Goal: Task Accomplishment & Management: Manage account settings

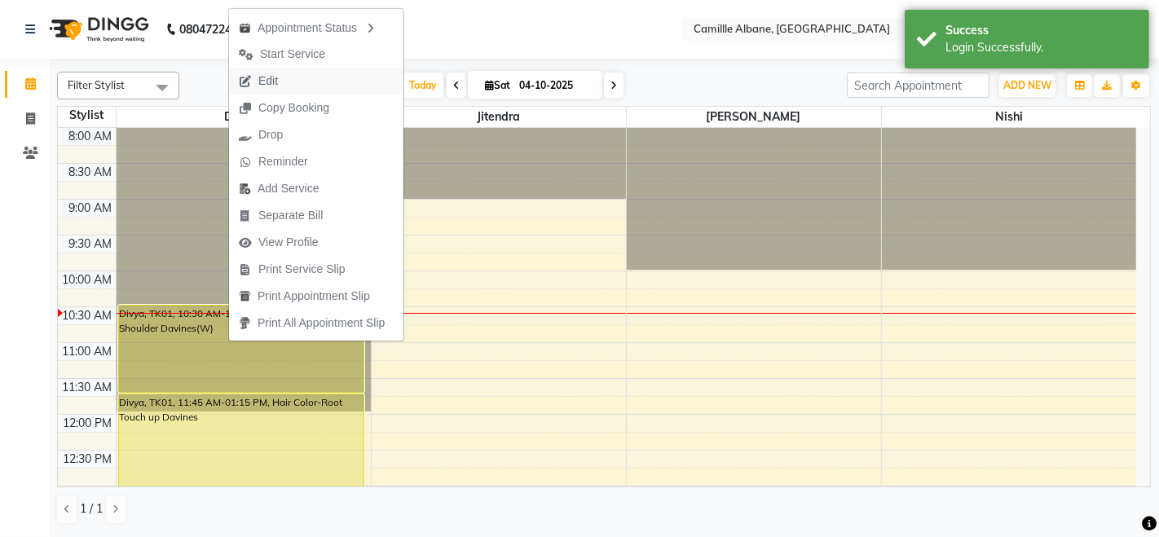
click at [298, 73] on button "Edit" at bounding box center [316, 81] width 174 height 27
select select "tentative"
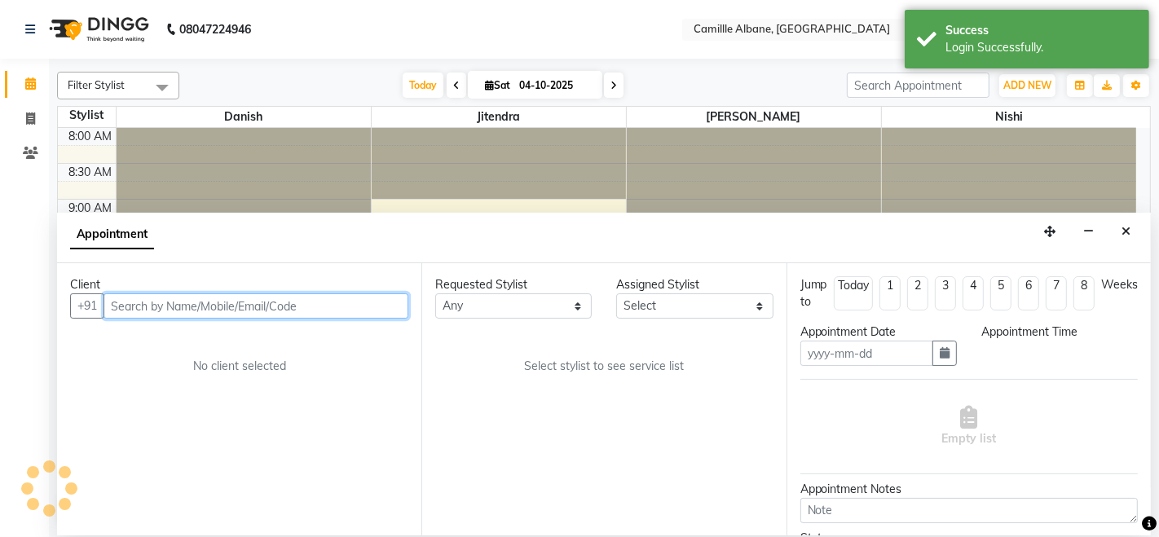
type input "04-10-2025"
select select "630"
select select "57806"
select select "3512"
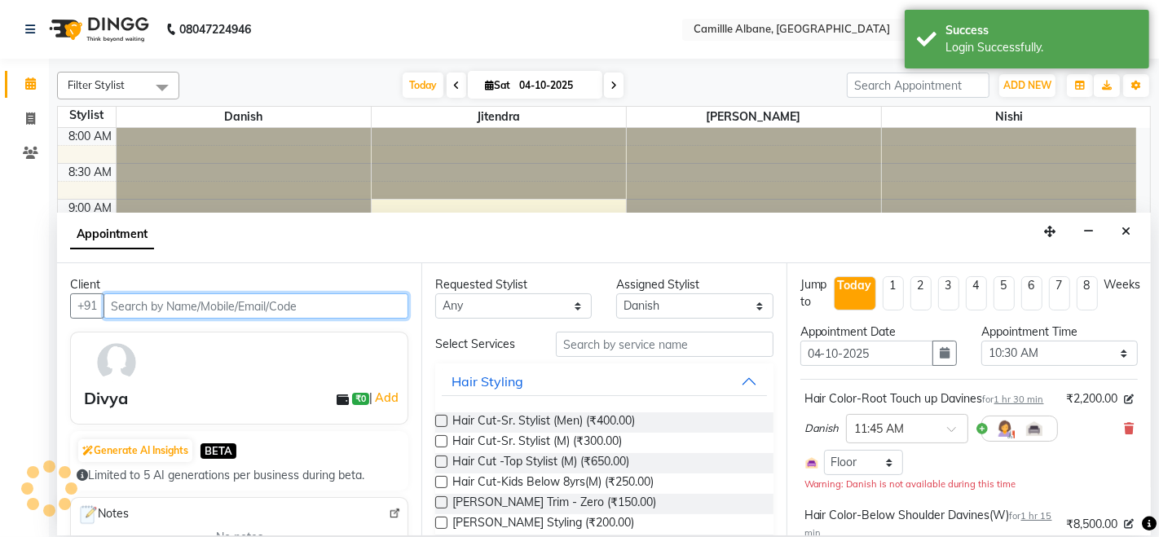
scroll to position [142, 0]
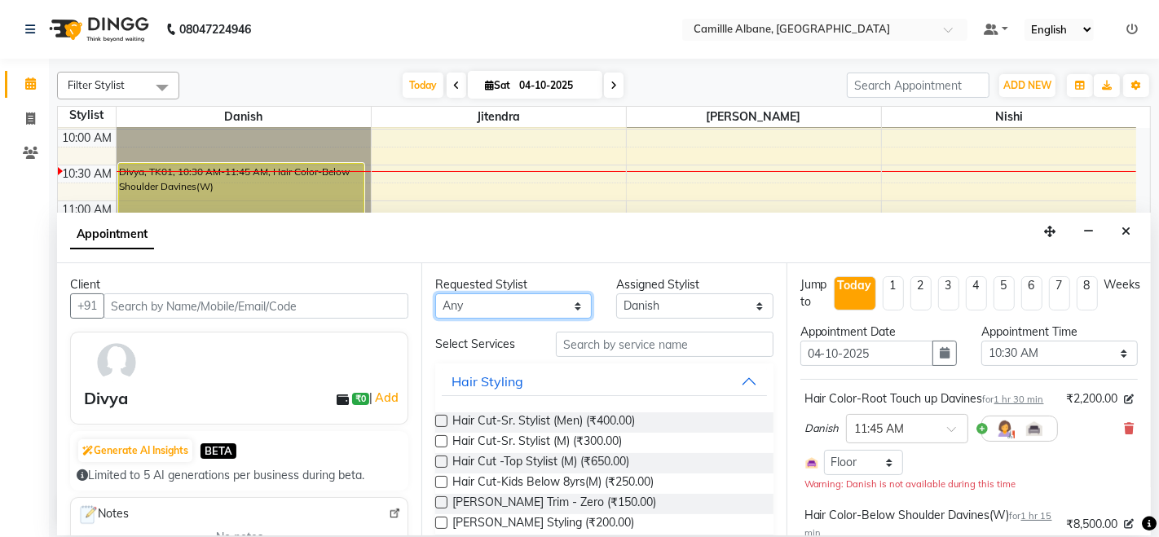
click at [509, 308] on select "Any Danish [PERSON_NAME] [PERSON_NAME]" at bounding box center [513, 305] width 157 height 25
select select "57806"
click at [435, 293] on select "Any Danish [PERSON_NAME] [PERSON_NAME]" at bounding box center [513, 305] width 157 height 25
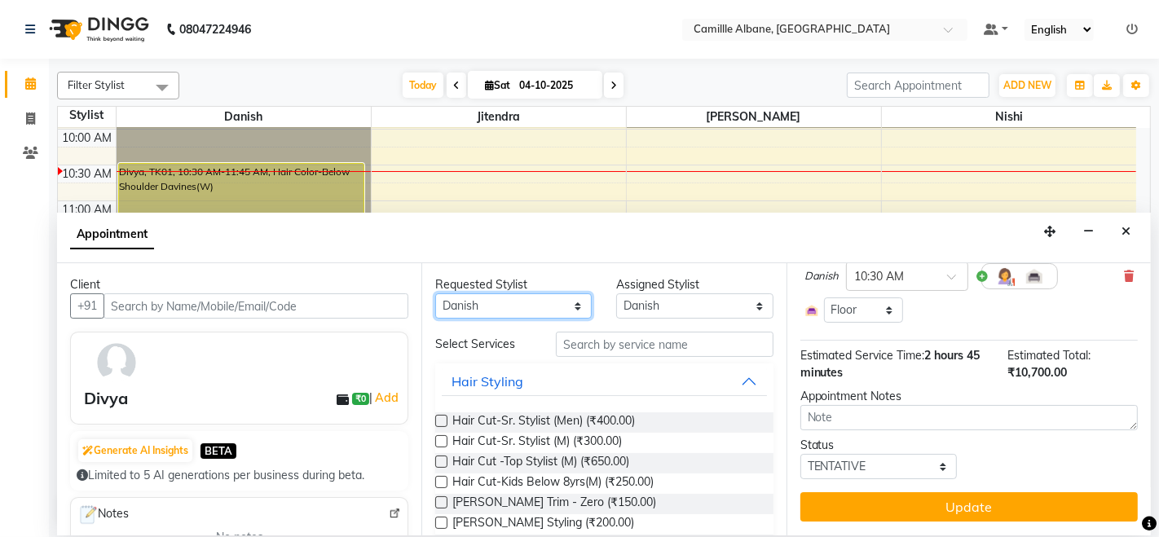
scroll to position [302, 0]
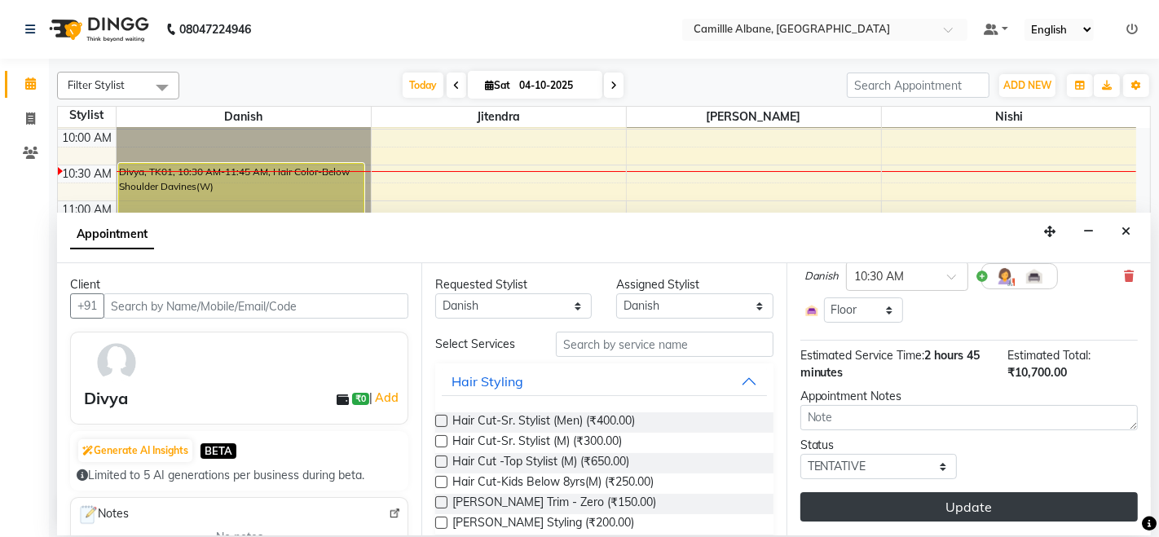
click at [1064, 504] on button "Update" at bounding box center [968, 506] width 337 height 29
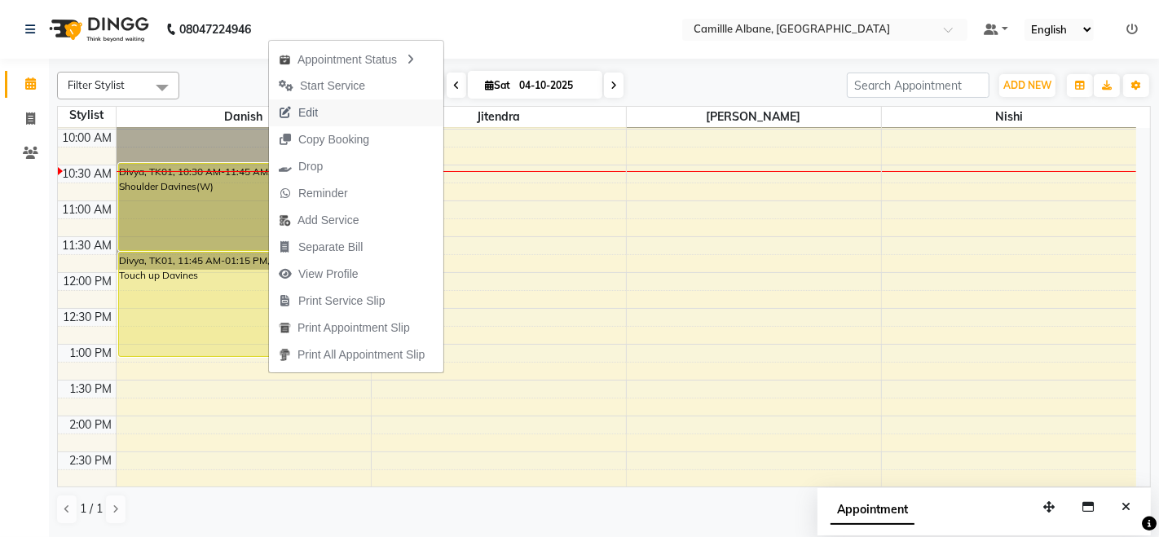
click at [302, 109] on span "Edit" at bounding box center [308, 112] width 20 height 17
select select "tentative"
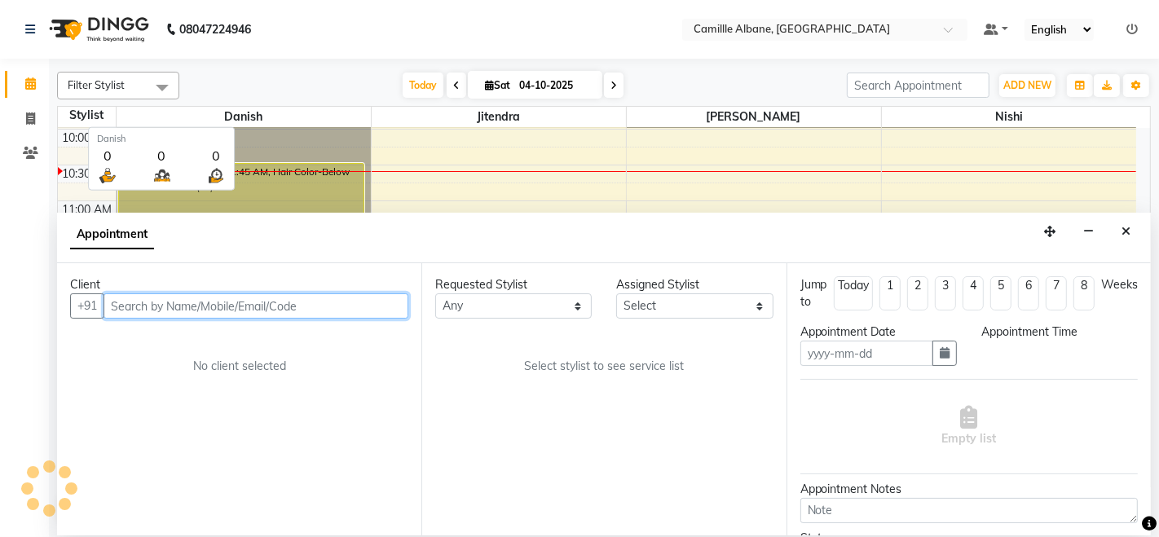
type input "04-10-2025"
select select "630"
select select "57806"
select select "3512"
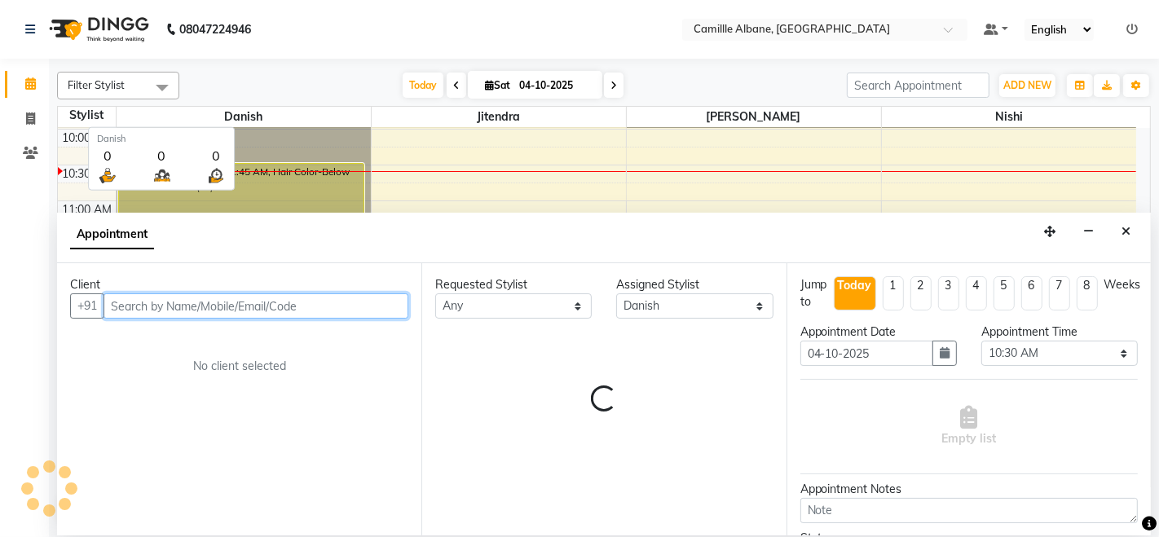
select select "3512"
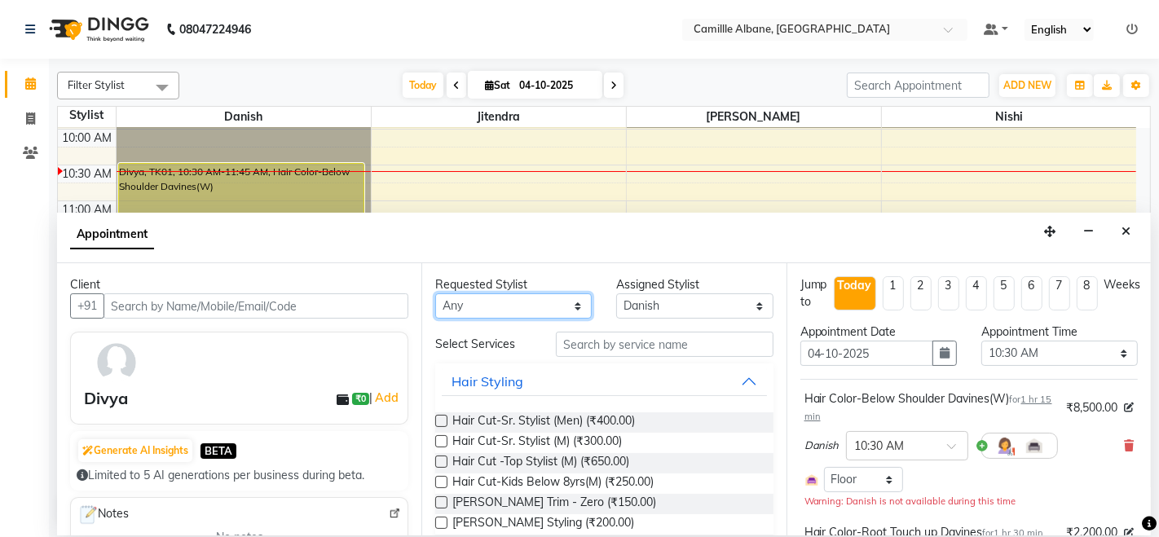
click at [570, 302] on select "Any Danish [PERSON_NAME] [PERSON_NAME]" at bounding box center [513, 305] width 157 height 25
select select "57806"
click at [435, 293] on select "Any Danish [PERSON_NAME] [PERSON_NAME]" at bounding box center [513, 305] width 157 height 25
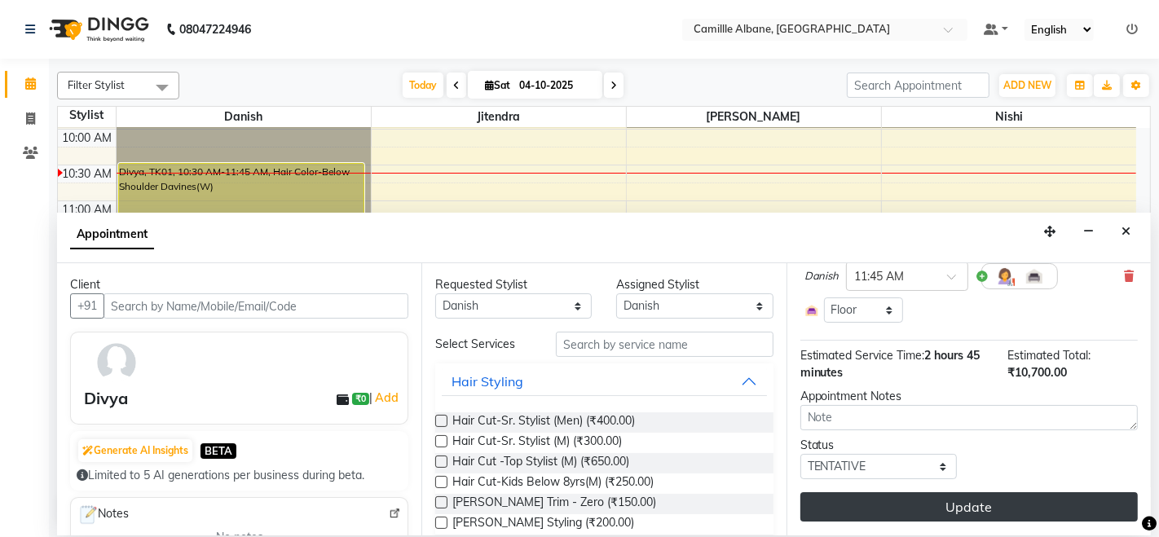
click at [936, 505] on button "Update" at bounding box center [968, 506] width 337 height 29
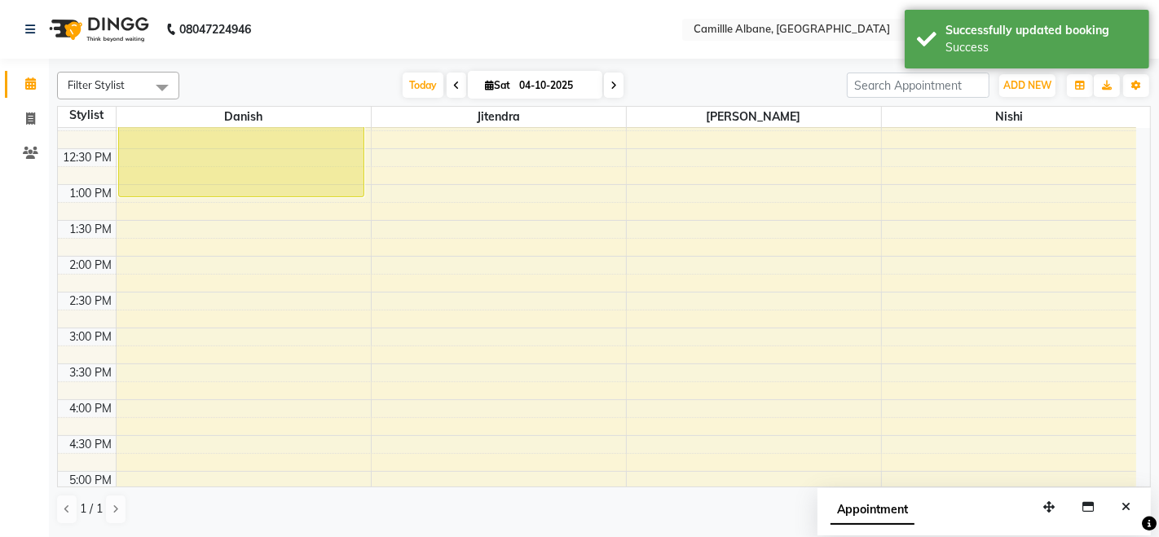
scroll to position [151, 0]
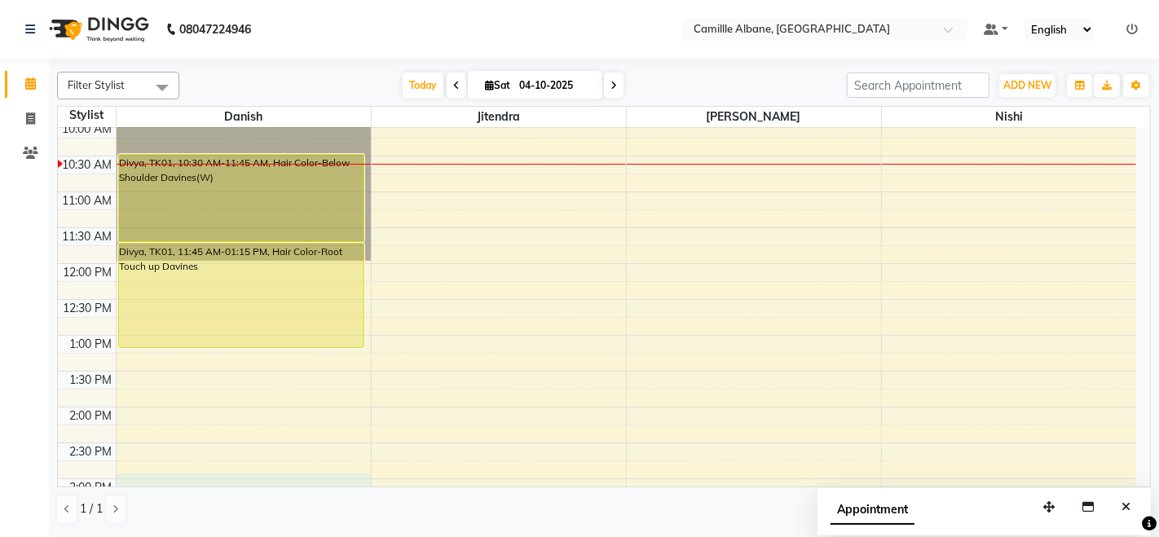
click at [164, 481] on div "8:00 AM 8:30 AM 9:00 AM 9:30 AM 10:00 AM 10:30 AM 11:00 AM 11:30 AM 12:00 PM 12…" at bounding box center [597, 478] width 1078 height 1003
select select "57806"
select select "900"
select select "tentative"
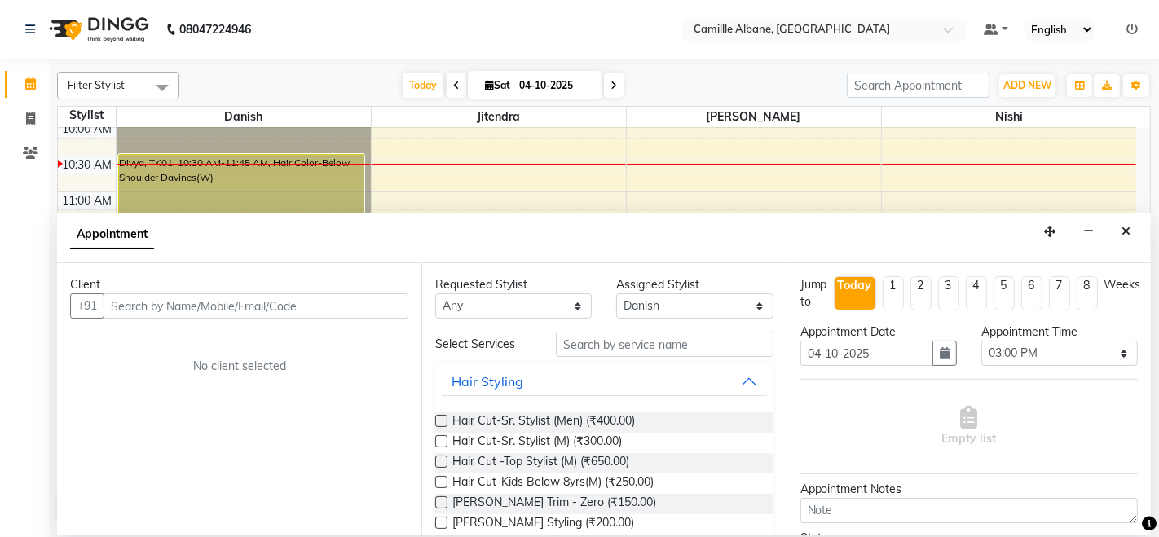
click at [301, 315] on input "text" at bounding box center [256, 305] width 305 height 25
click at [304, 300] on input "text" at bounding box center [256, 305] width 305 height 25
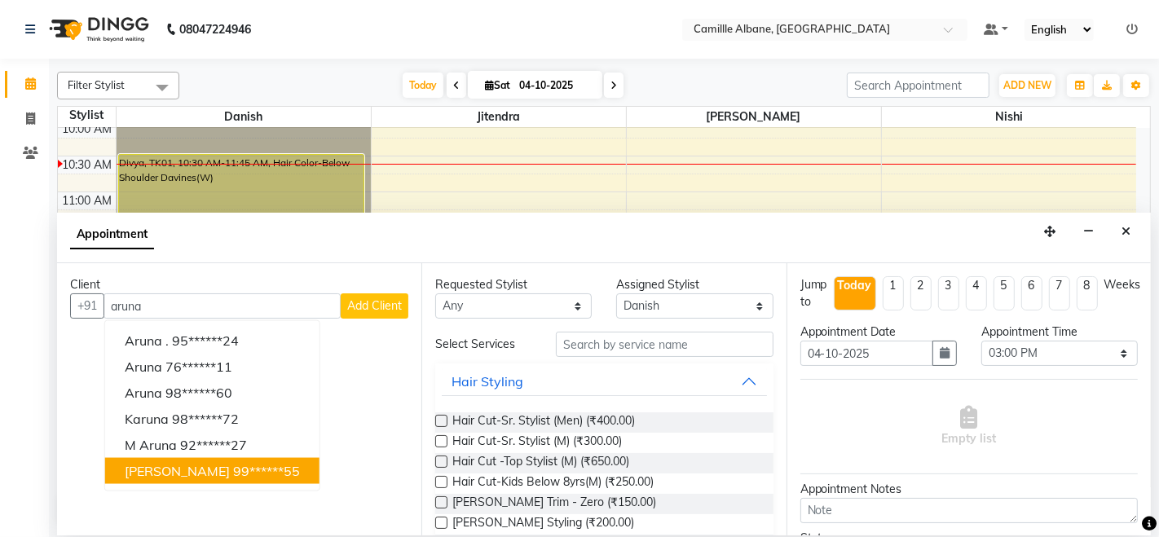
click at [163, 478] on button "[PERSON_NAME] 99******55" at bounding box center [212, 471] width 214 height 26
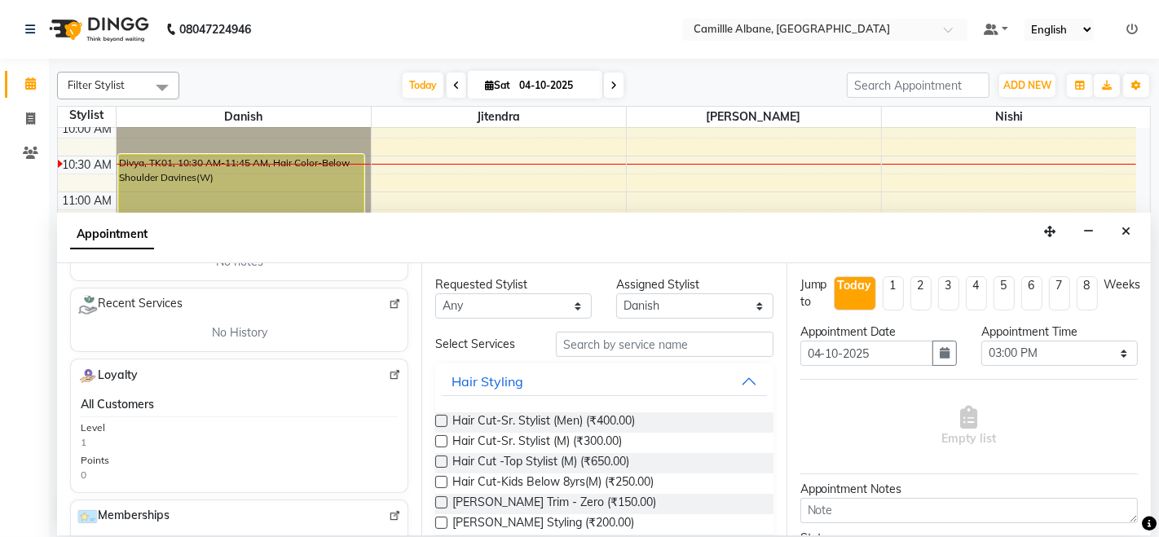
scroll to position [302, 0]
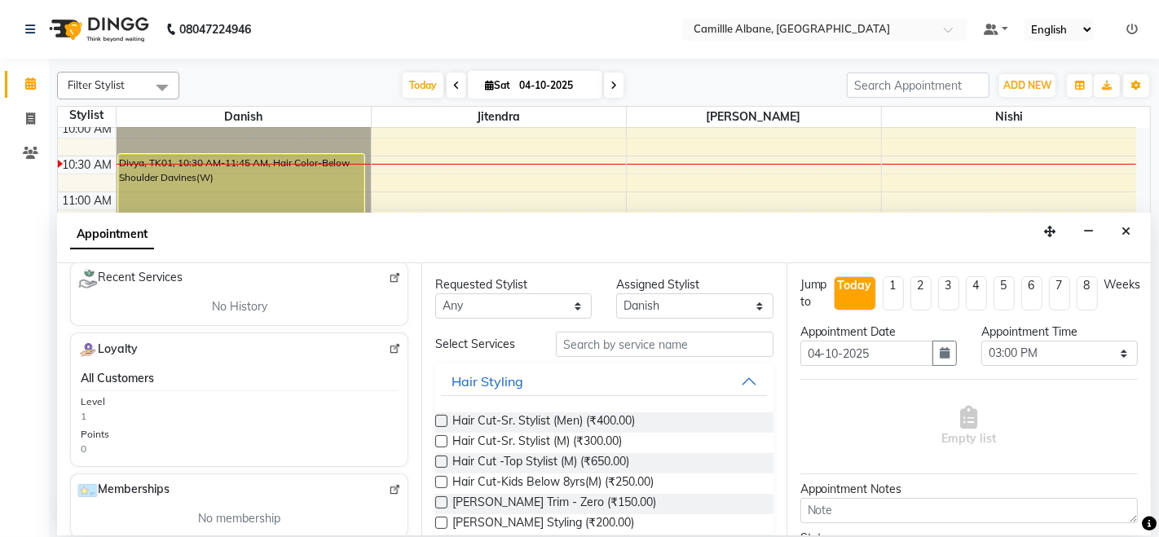
type input "99******55"
click at [612, 337] on input "text" at bounding box center [664, 344] width 217 height 25
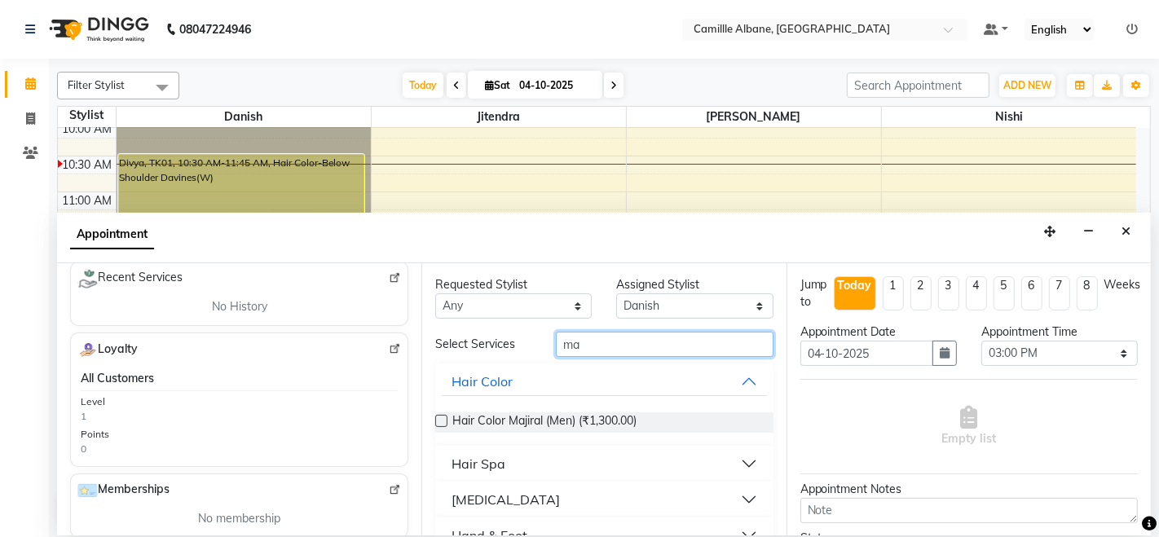
type input "m"
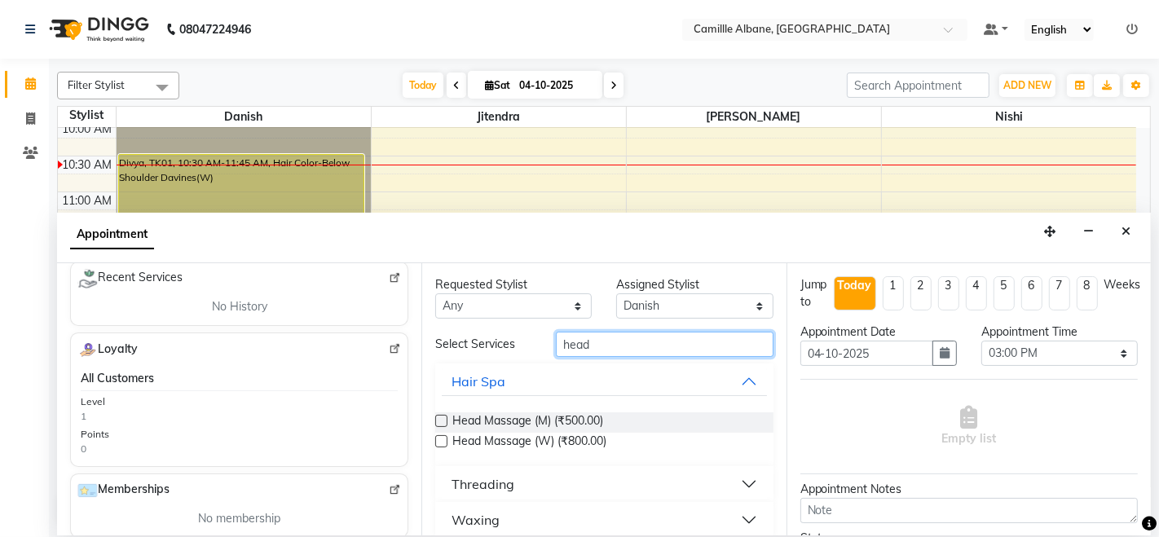
type input "head"
click at [450, 437] on div "Head Massage (W) (₹800.00)" at bounding box center [603, 443] width 337 height 20
click at [444, 437] on label at bounding box center [441, 441] width 12 height 12
click at [444, 438] on input "checkbox" at bounding box center [440, 443] width 11 height 11
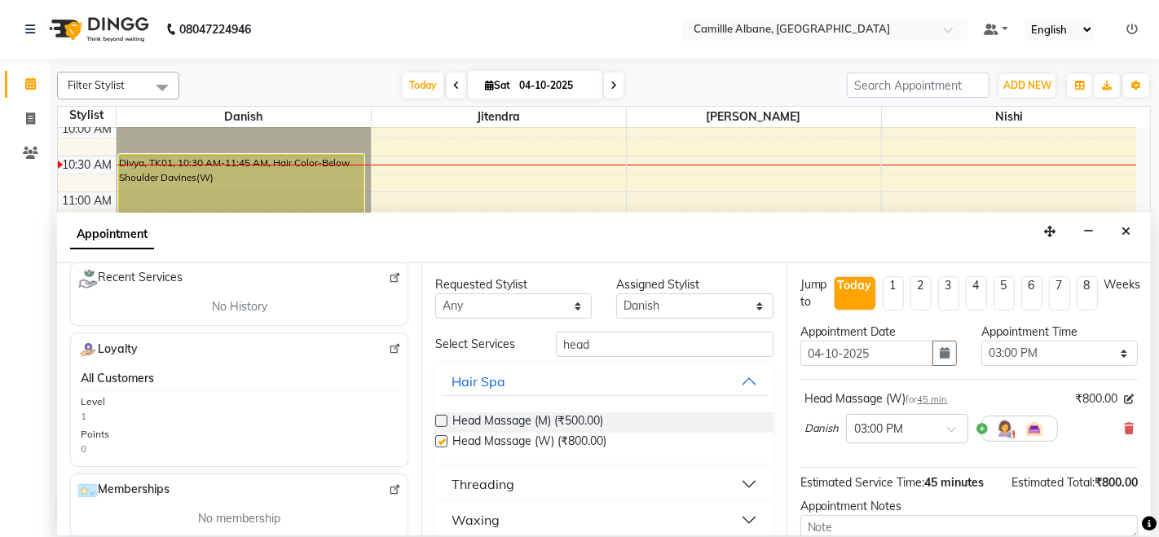
checkbox input "false"
click at [600, 346] on input "head" at bounding box center [664, 344] width 217 height 25
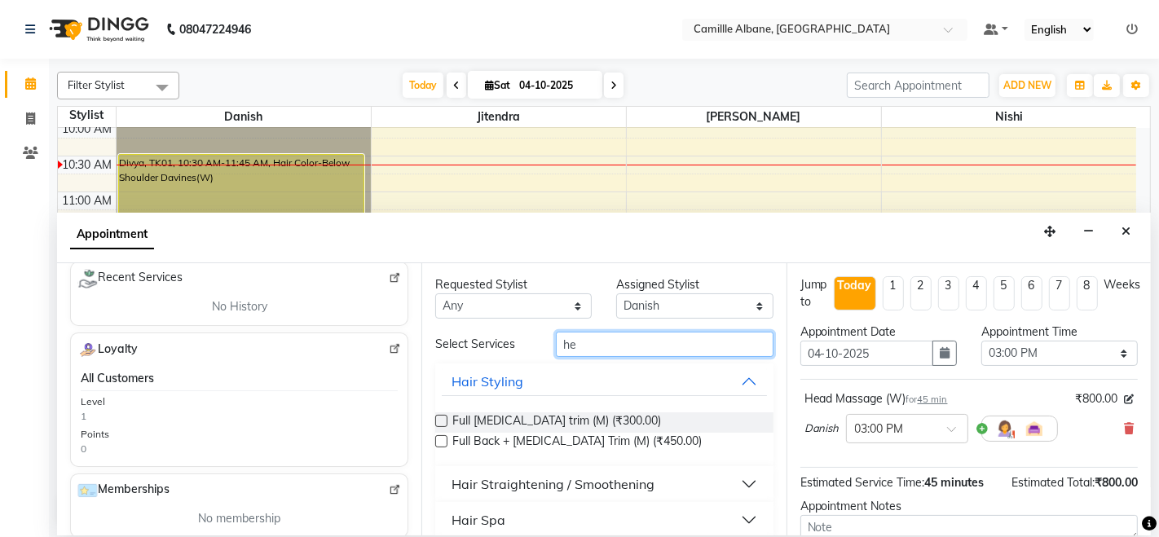
type input "h"
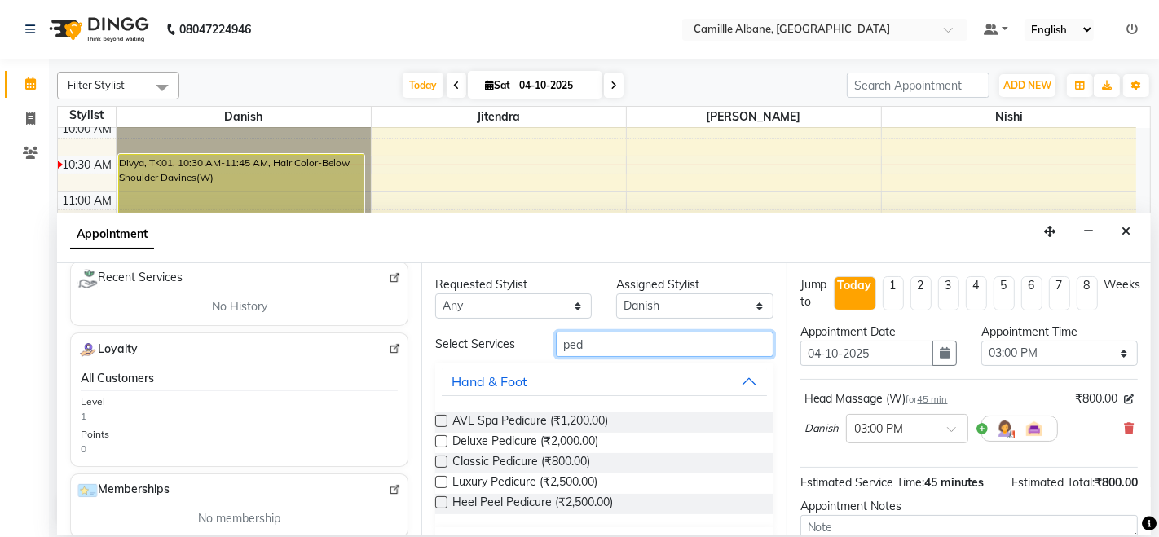
type input "ped"
click at [445, 440] on label at bounding box center [441, 441] width 12 height 12
click at [445, 440] on input "checkbox" at bounding box center [440, 443] width 11 height 11
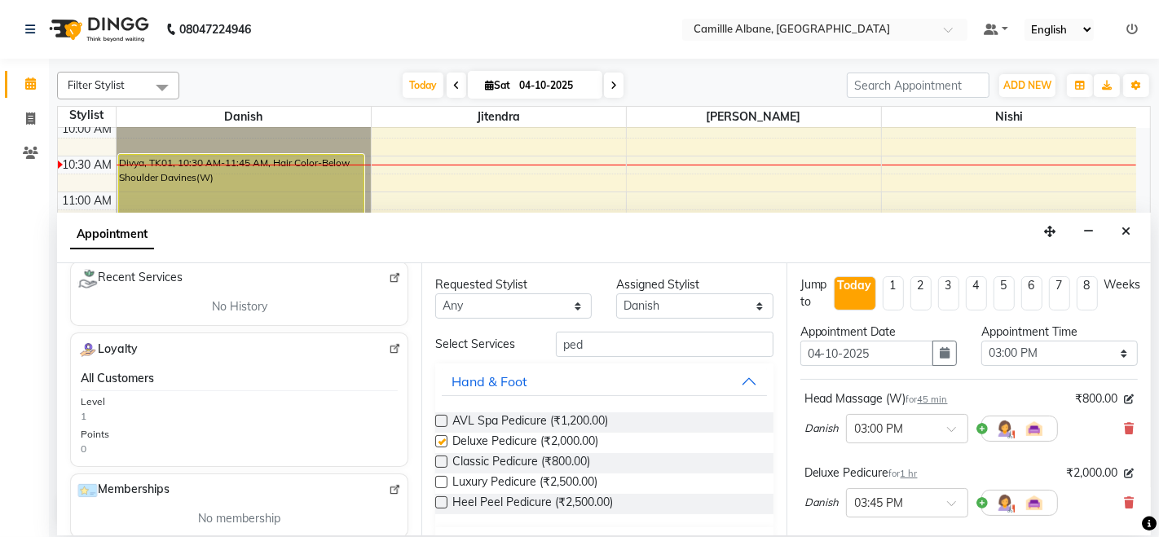
checkbox input "false"
click at [646, 345] on input "ped" at bounding box center [664, 344] width 217 height 25
type input "p"
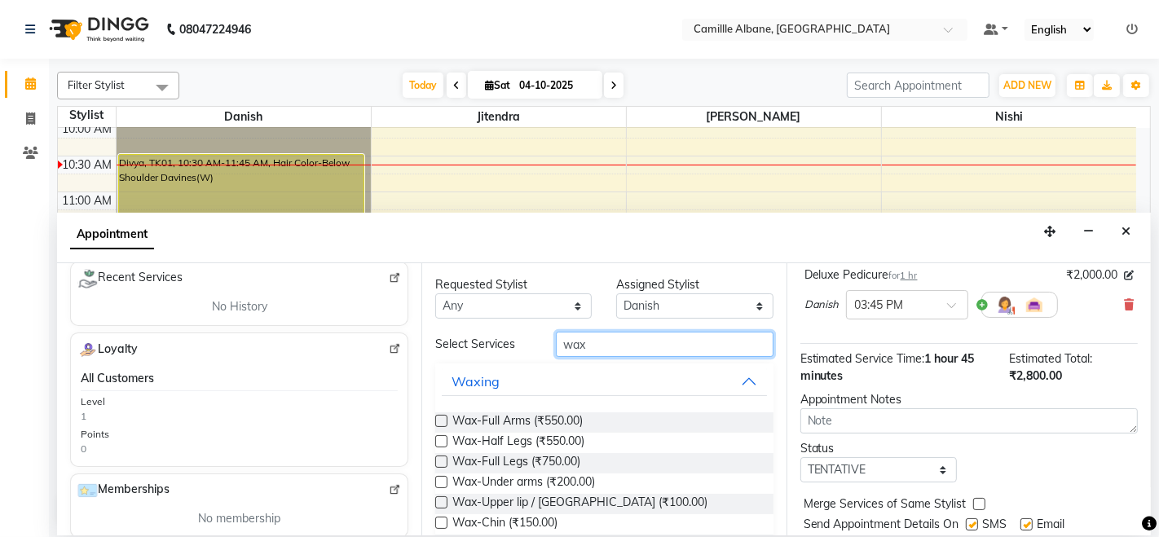
scroll to position [246, 0]
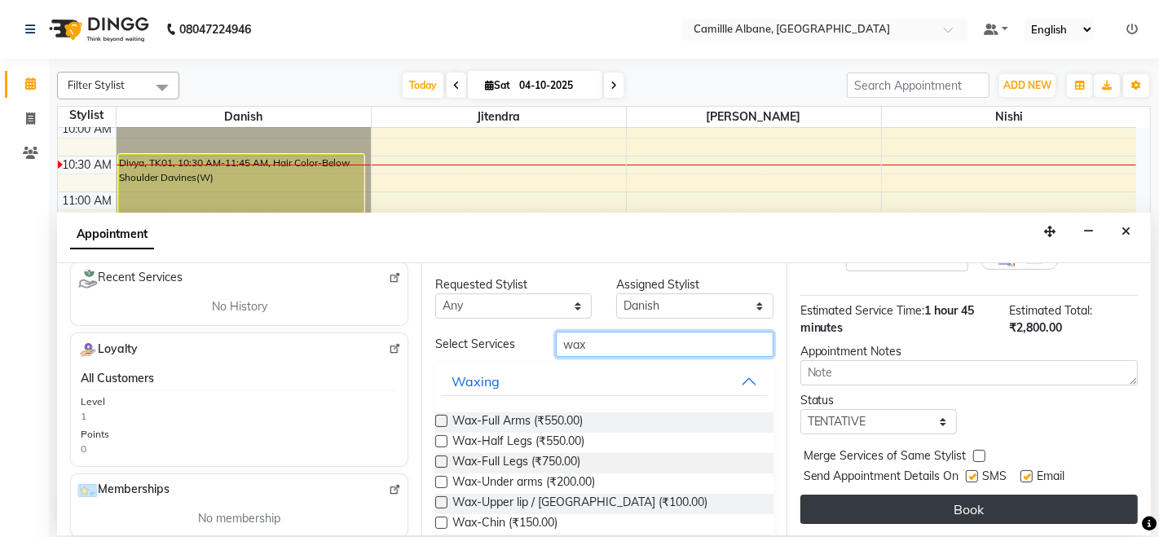
type input "wax"
click at [1021, 503] on button "Book" at bounding box center [968, 509] width 337 height 29
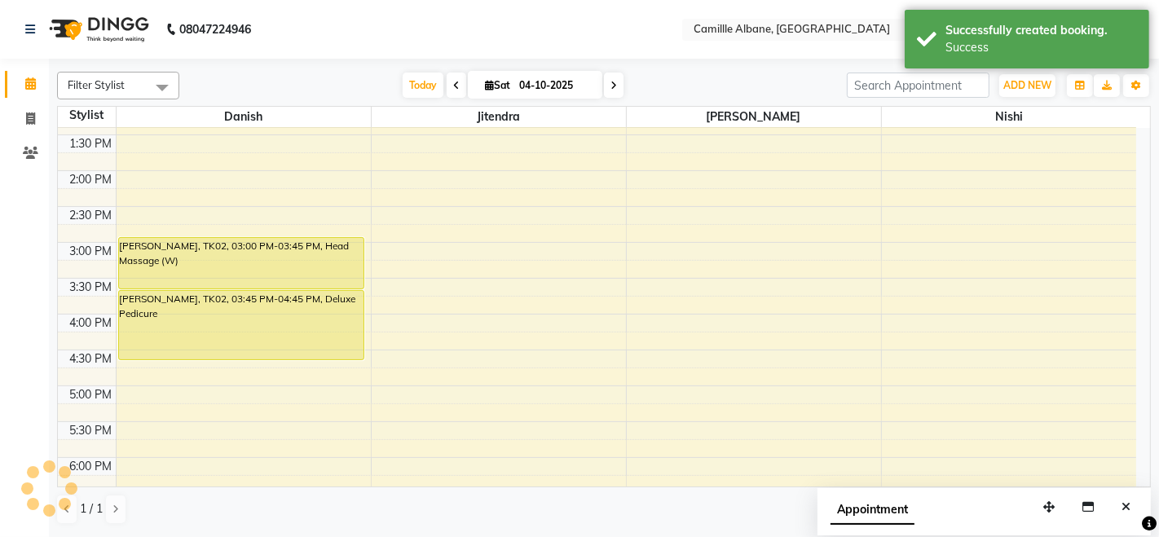
scroll to position [452, 0]
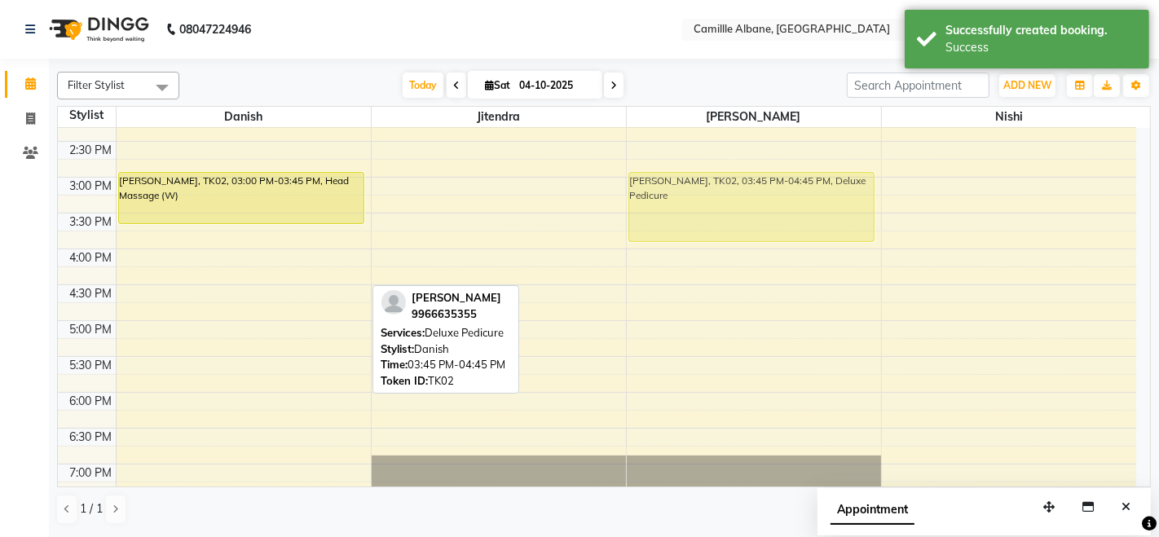
drag, startPoint x: 208, startPoint y: 252, endPoint x: 681, endPoint y: 207, distance: 474.9
click at [681, 207] on tr "Divya, TK01, 10:30 AM-11:45 AM, Hair Color-Below Shoulder Davines(W) Divya, TK0…" at bounding box center [597, 177] width 1078 height 1003
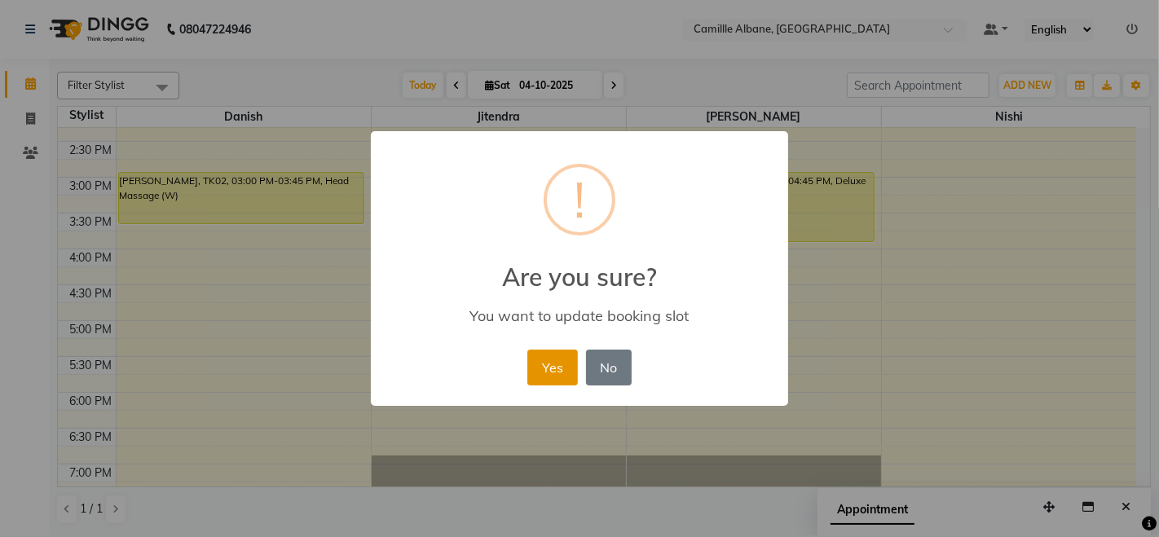
click at [551, 364] on button "Yes" at bounding box center [552, 368] width 50 height 36
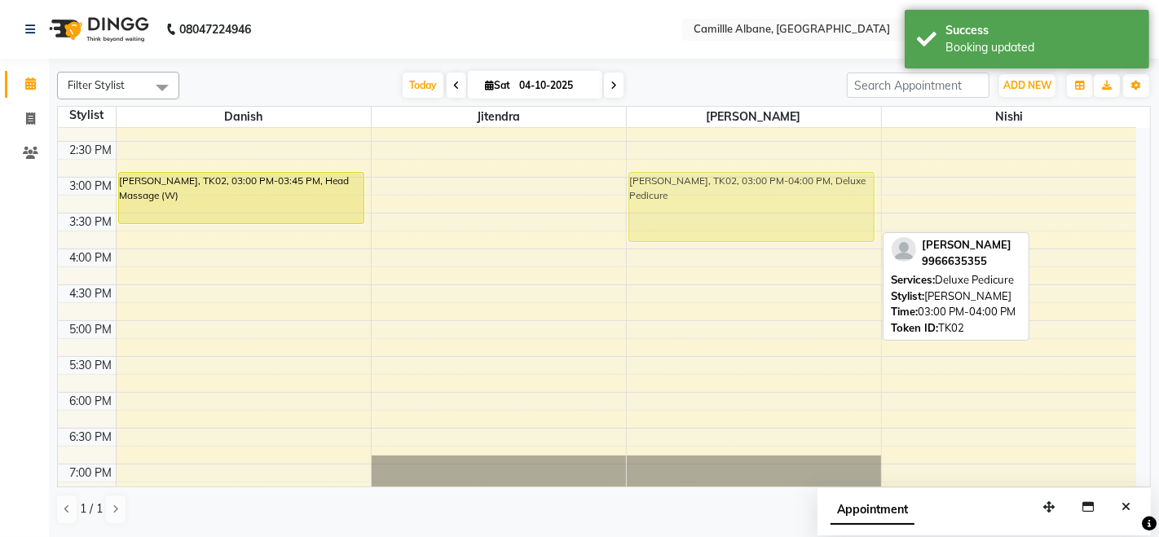
drag, startPoint x: 736, startPoint y: 224, endPoint x: 731, endPoint y: 231, distance: 8.8
click at [731, 231] on div "[PERSON_NAME], TK02, 03:00 PM-04:00 PM, Deluxe Pedicure Aruna Mam, TK02, 03:00 …" at bounding box center [754, 177] width 254 height 1003
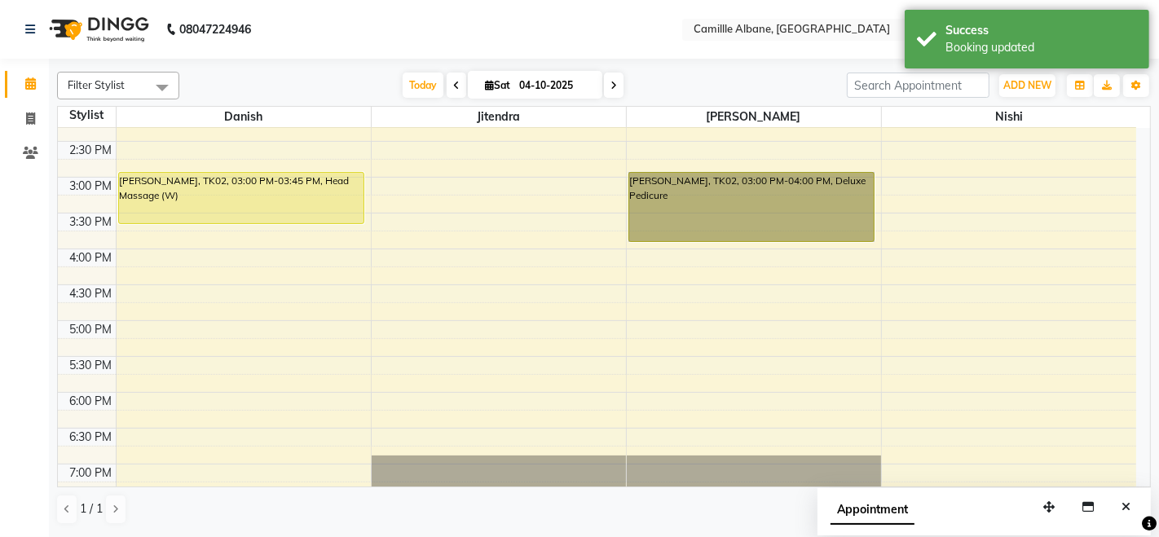
drag, startPoint x: 725, startPoint y: 222, endPoint x: 717, endPoint y: 301, distance: 79.4
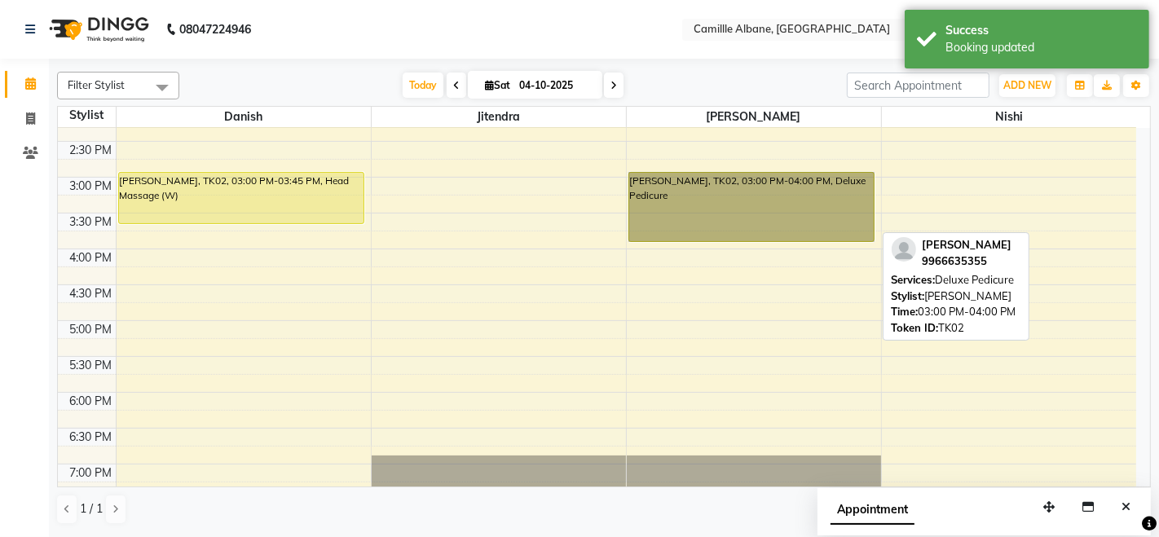
drag, startPoint x: 717, startPoint y: 301, endPoint x: 686, endPoint y: 234, distance: 73.7
click at [686, 234] on link "[PERSON_NAME], TK02, 03:00 PM-04:00 PM, Deluxe Pedicure" at bounding box center [751, 207] width 246 height 70
click at [703, 212] on link "[PERSON_NAME], TK02, 03:00 PM-04:00 PM, Deluxe Pedicure" at bounding box center [751, 207] width 246 height 70
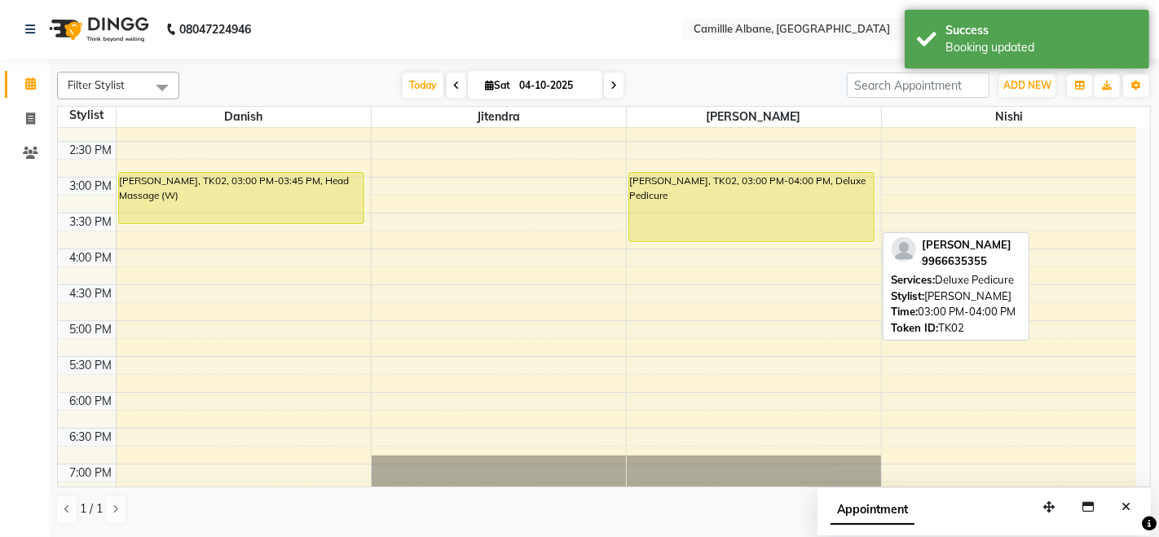
select select "7"
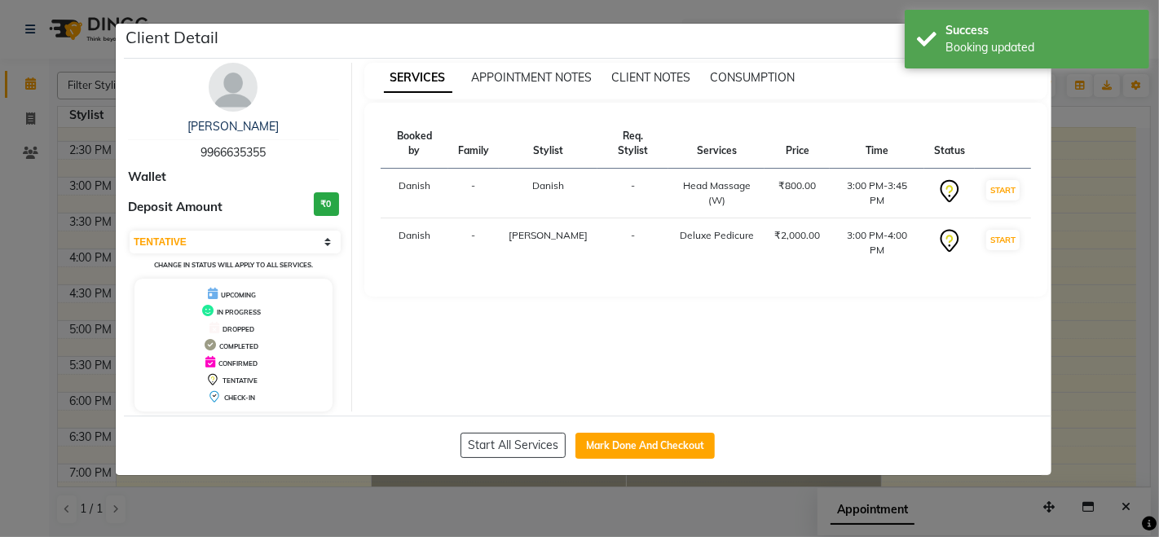
click at [703, 212] on div "SERVICES APPOINTMENT NOTES CLIENT NOTES CONSUMPTION Booked by Family Stylist Re…" at bounding box center [706, 237] width 708 height 349
click at [1062, 415] on ngb-modal-window "Client Detail Aruna Mam 9966635355 Wallet Deposit Amount ₹0 Select IN SERVICE C…" at bounding box center [579, 268] width 1159 height 537
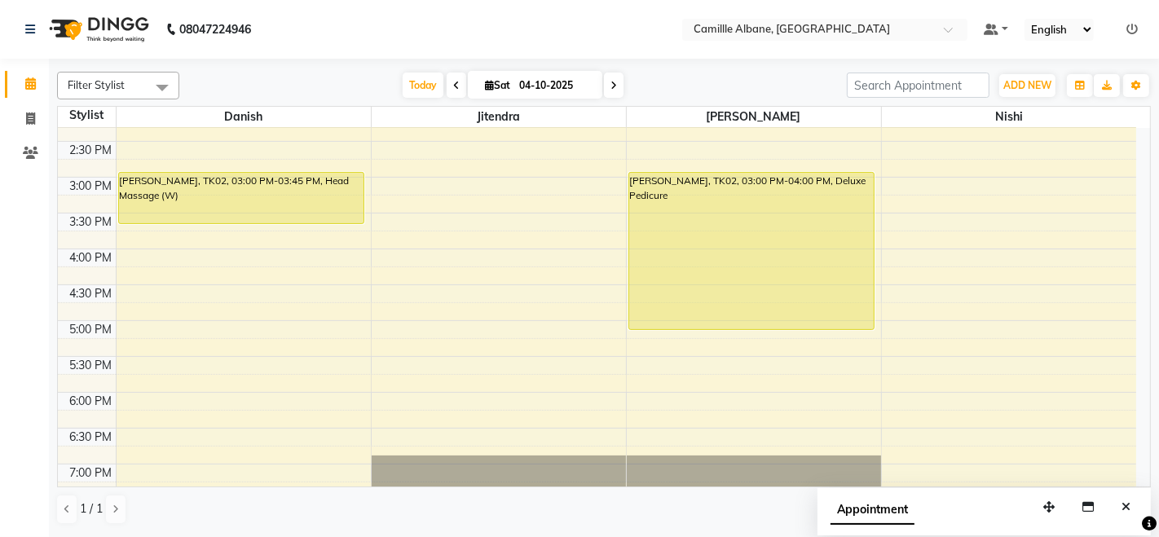
drag, startPoint x: 666, startPoint y: 240, endPoint x: 681, endPoint y: 320, distance: 80.6
click at [681, 320] on div "[PERSON_NAME], TK02, 03:00 PM-04:00 PM, Deluxe Pedicure Aruna Mam, TK02, 03:00 …" at bounding box center [754, 177] width 254 height 1003
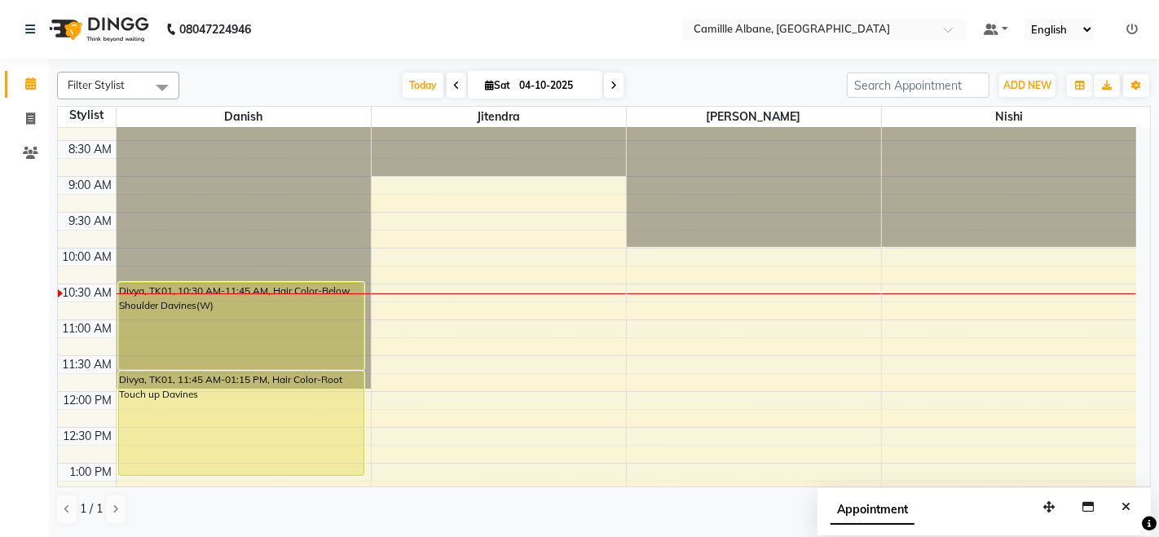
scroll to position [0, 0]
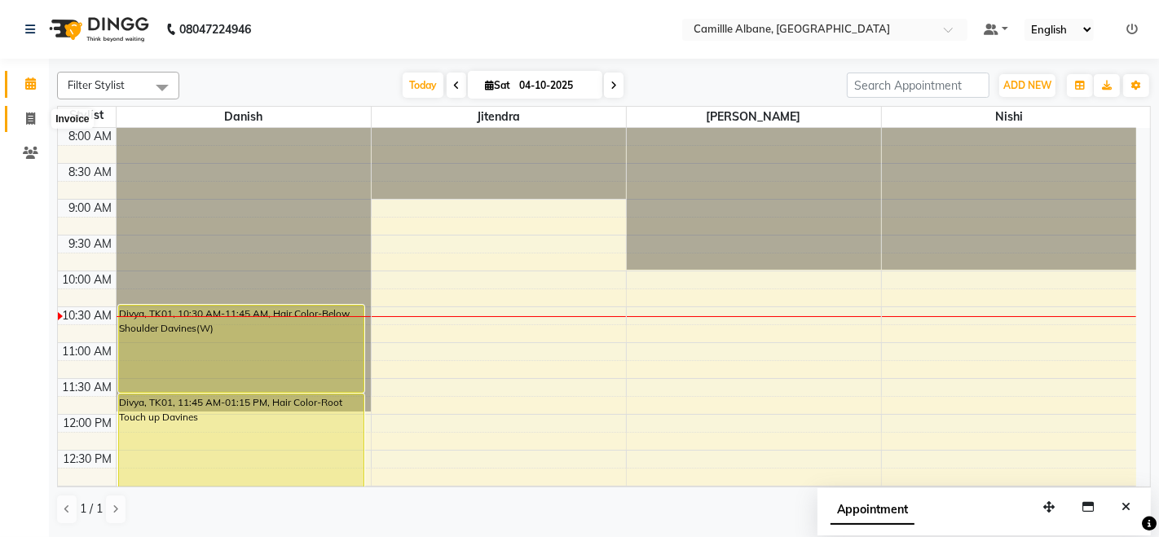
click at [31, 114] on icon at bounding box center [30, 118] width 9 height 12
select select "service"
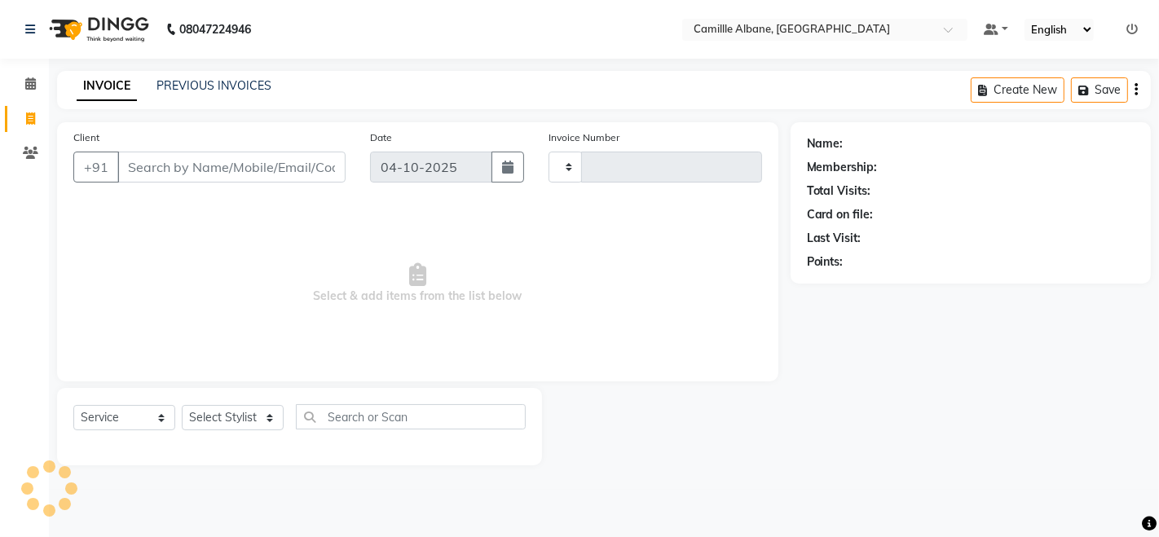
type input "1210"
select select "7025"
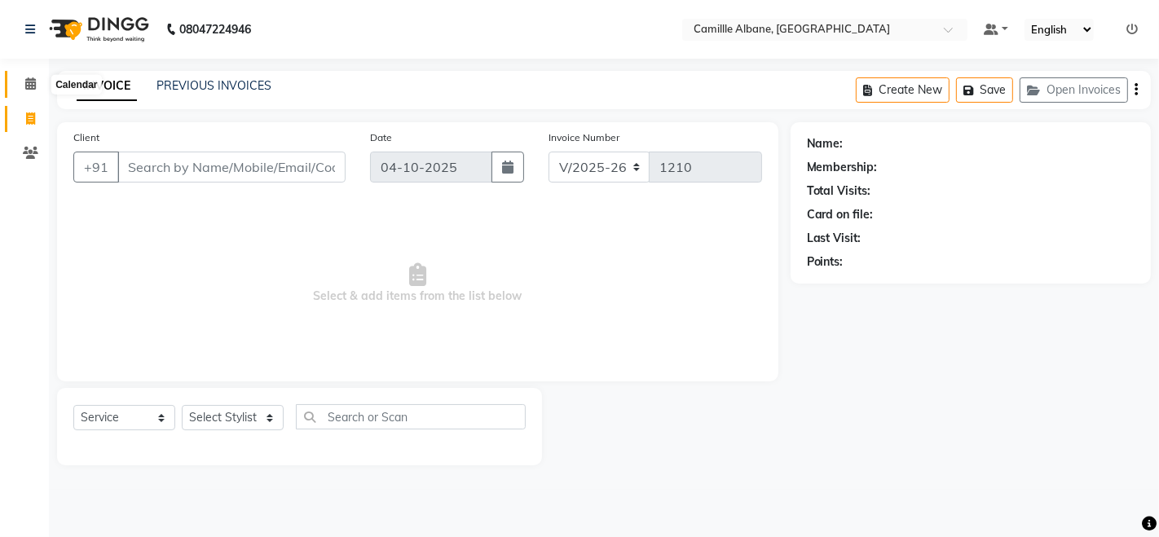
click at [25, 77] on icon at bounding box center [30, 83] width 11 height 12
